Goal: Information Seeking & Learning: Compare options

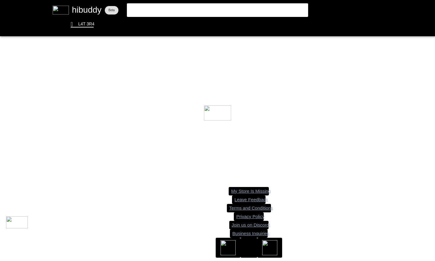
click at [168, 10] on flt-glass-pane at bounding box center [217, 130] width 435 height 261
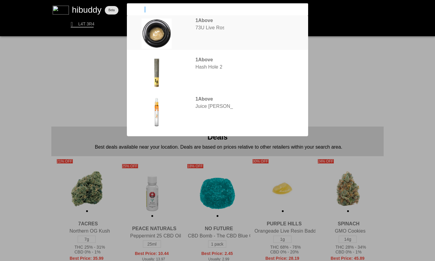
type input "1above"
click at [224, 35] on flt-glass-pane at bounding box center [217, 130] width 435 height 261
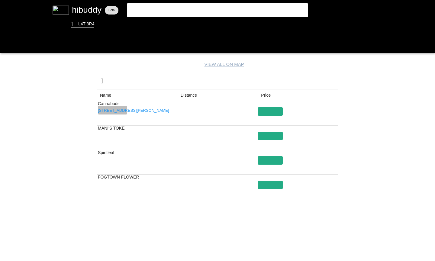
click at [119, 109] on flt-glass-pane at bounding box center [217, 130] width 435 height 261
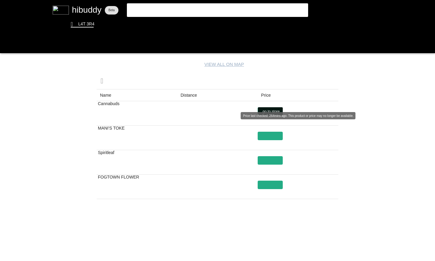
click at [271, 110] on flt-glass-pane at bounding box center [217, 130] width 435 height 261
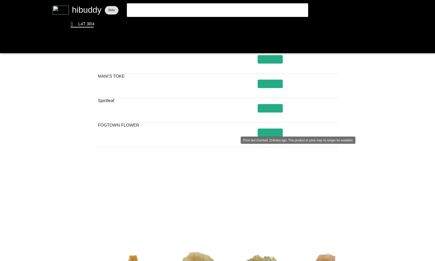
drag, startPoint x: 267, startPoint y: 241, endPoint x: 325, endPoint y: 163, distance: 98.2
click at [267, 241] on flt-glass-pane at bounding box center [217, 130] width 435 height 261
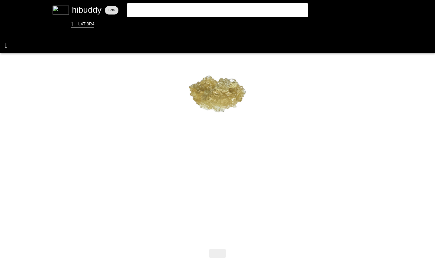
click at [6, 48] on flt-glass-pane at bounding box center [217, 130] width 435 height 261
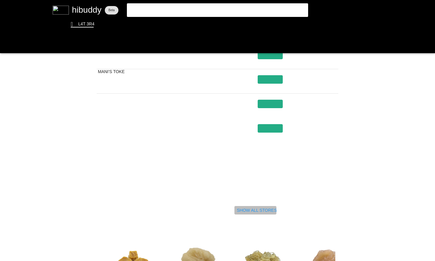
click at [246, 209] on flt-glass-pane at bounding box center [217, 130] width 435 height 261
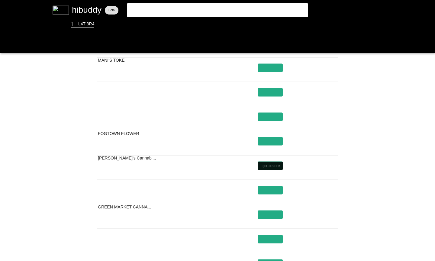
click at [271, 164] on flt-glass-pane at bounding box center [217, 130] width 435 height 261
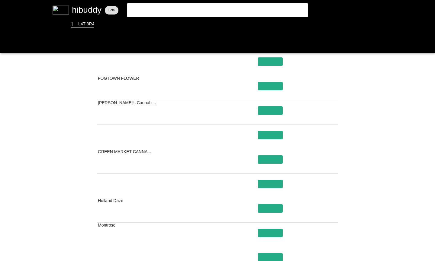
click at [216, 13] on flt-glass-pane at bounding box center [217, 130] width 435 height 261
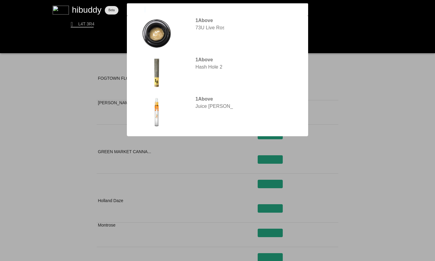
click at [211, 60] on flt-glass-pane at bounding box center [217, 130] width 435 height 261
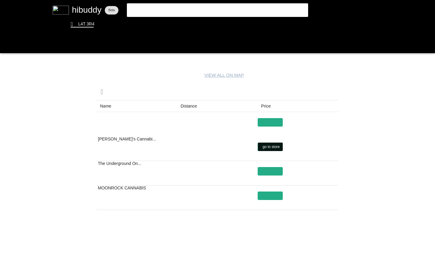
click at [272, 145] on flt-glass-pane at bounding box center [217, 130] width 435 height 261
